Goal: Information Seeking & Learning: Learn about a topic

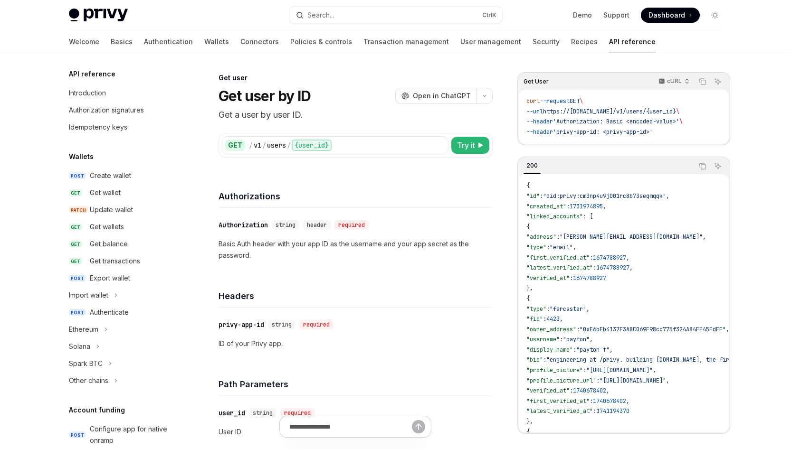
scroll to position [651, 0]
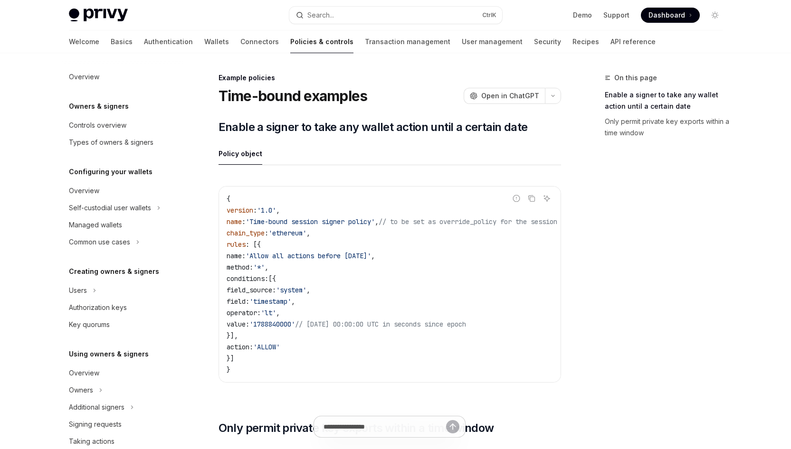
scroll to position [271, 0]
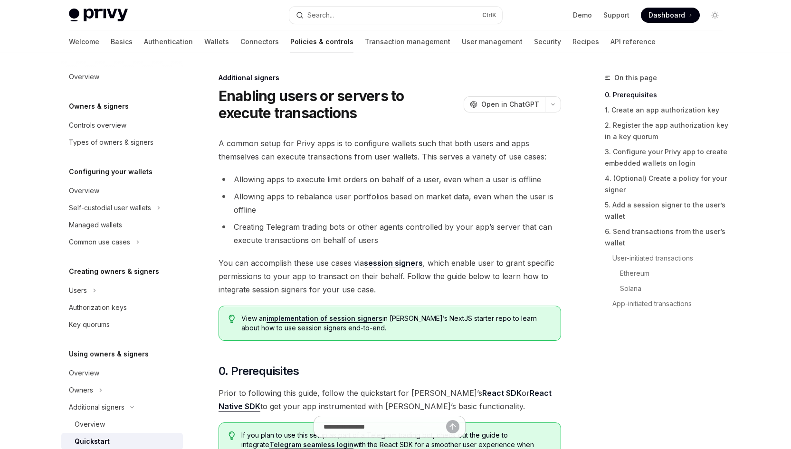
scroll to position [191, 0]
